Goal: Information Seeking & Learning: Learn about a topic

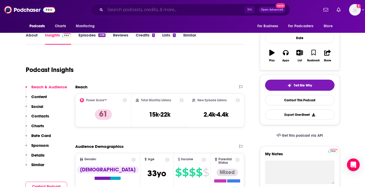
click at [137, 6] on input "Search podcasts, credits, & more..." at bounding box center [174, 10] width 139 height 8
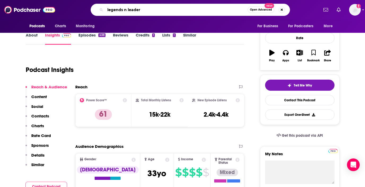
type input "legends n leaders"
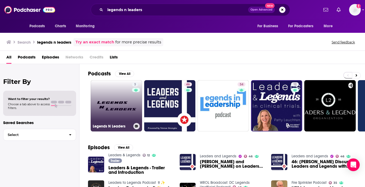
click at [120, 100] on link "3 Legends N Leaders" at bounding box center [116, 105] width 51 height 51
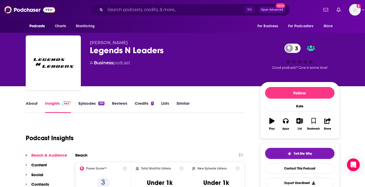
click at [36, 105] on link "About" at bounding box center [32, 107] width 12 height 12
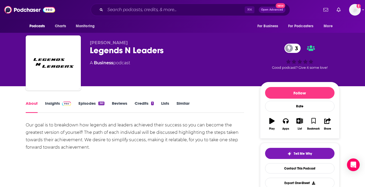
click at [49, 104] on link "Insights" at bounding box center [58, 107] width 26 height 12
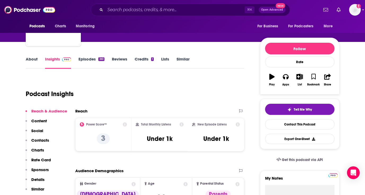
scroll to position [34, 0]
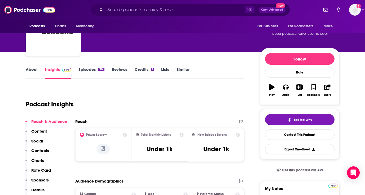
click at [89, 71] on link "Episodes 361" at bounding box center [91, 73] width 26 height 12
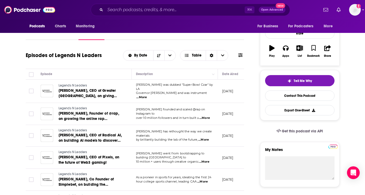
scroll to position [16, 0]
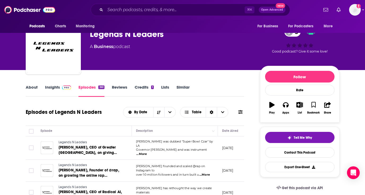
click at [33, 87] on link "About" at bounding box center [32, 91] width 12 height 12
